Goal: Find specific page/section: Find specific page/section

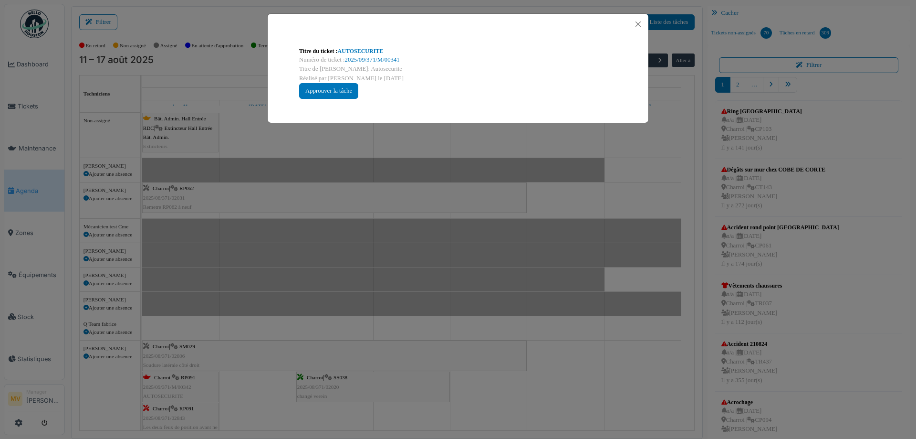
scroll to position [254, 0]
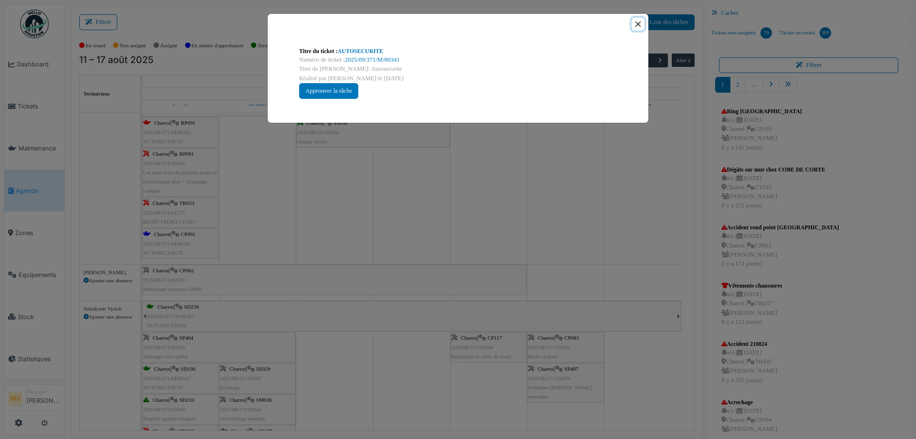
click at [640, 26] on button "Close" at bounding box center [638, 24] width 13 height 13
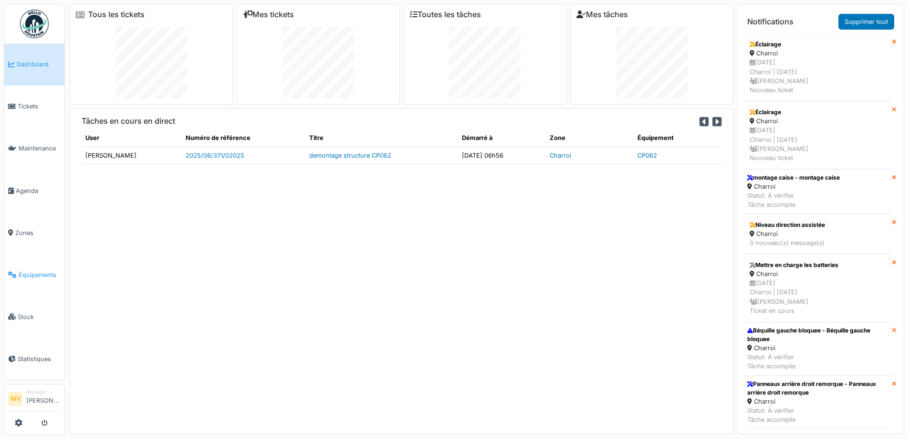
click at [36, 273] on span "Équipements" at bounding box center [40, 274] width 42 height 9
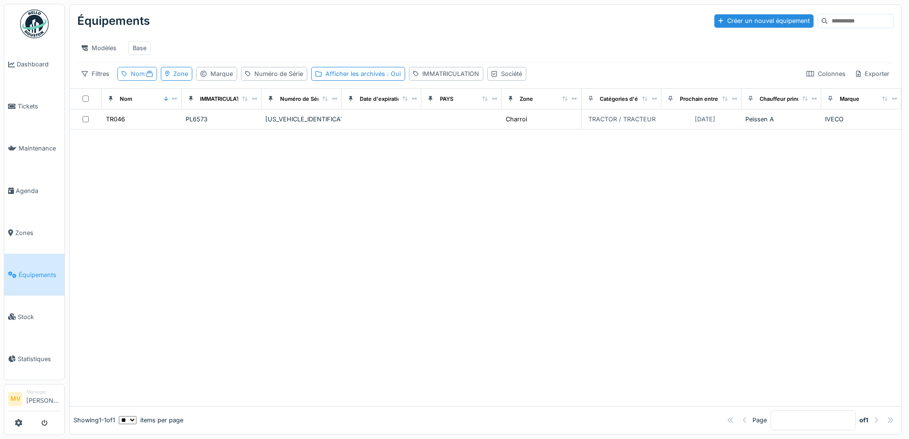
click at [149, 77] on icon at bounding box center [150, 74] width 6 height 6
click at [206, 128] on icon at bounding box center [203, 127] width 5 height 6
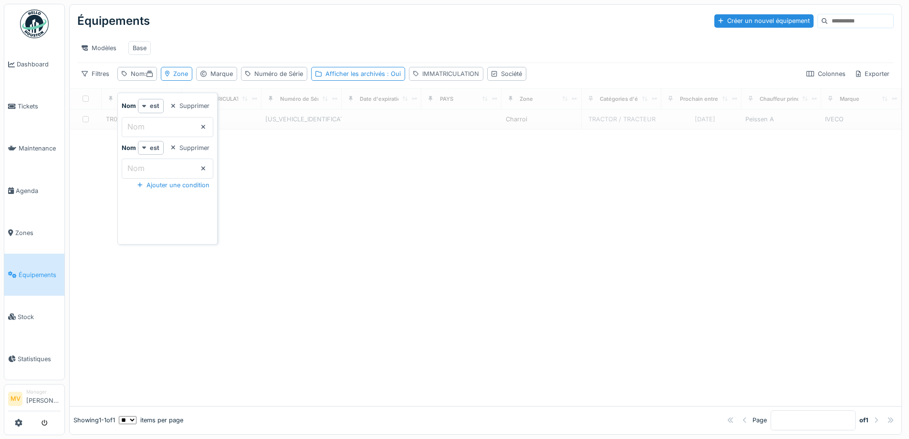
click at [444, 78] on div "IMMATRICULATION" at bounding box center [450, 73] width 57 height 9
click at [447, 126] on label "IMMATRICULATION" at bounding box center [455, 126] width 74 height 11
click at [447, 126] on input "IMMATRICULATION" at bounding box center [481, 127] width 134 height 20
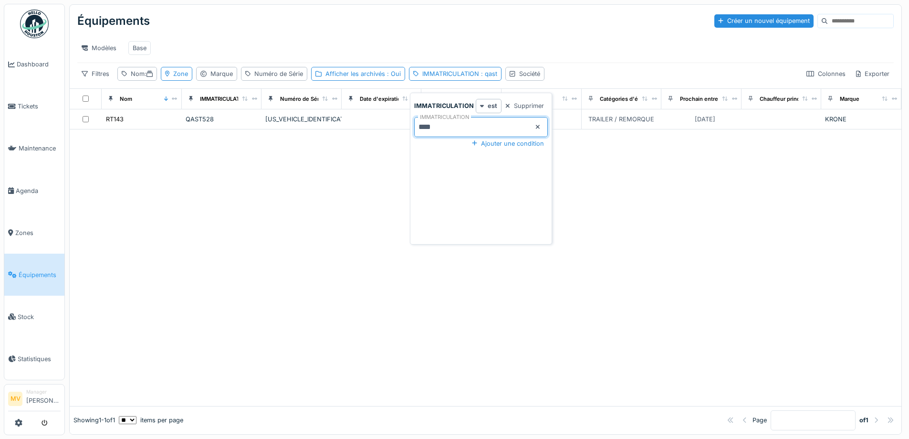
type input "****"
